Goal: Register for event/course

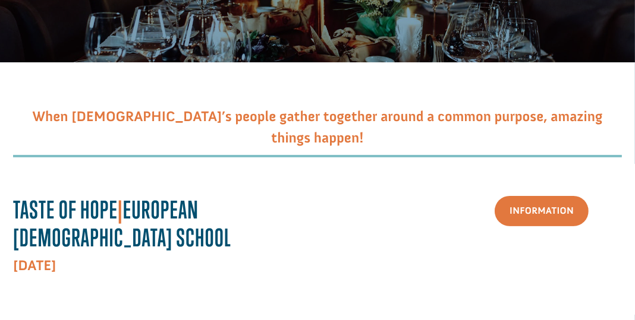
scroll to position [33, 0]
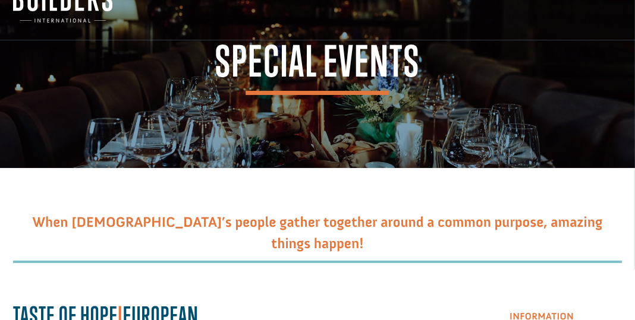
click at [525, 307] on link "Information" at bounding box center [542, 317] width 94 height 30
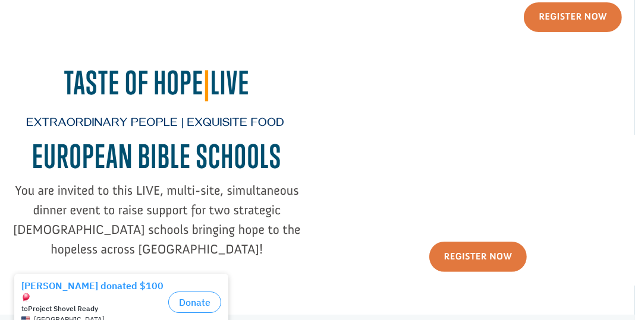
scroll to position [237, 0]
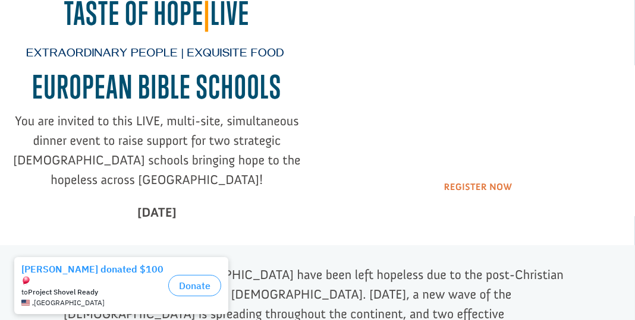
click at [477, 188] on link "Register Now" at bounding box center [478, 187] width 98 height 30
